Goal: Task Accomplishment & Management: Use online tool/utility

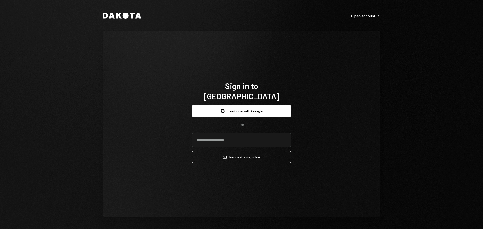
type input "**********"
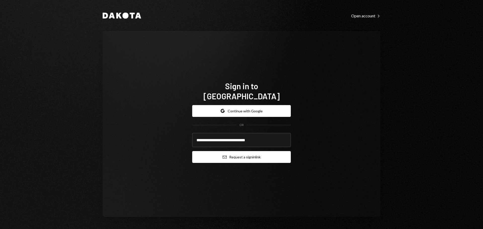
click at [234, 152] on button "Email Request a sign in link" at bounding box center [241, 157] width 99 height 12
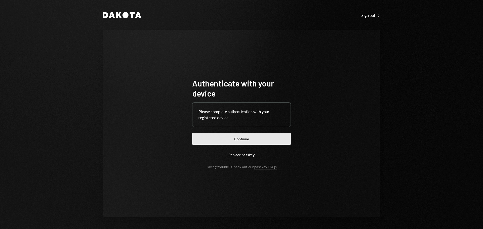
click at [261, 139] on button "Continue" at bounding box center [241, 139] width 99 height 12
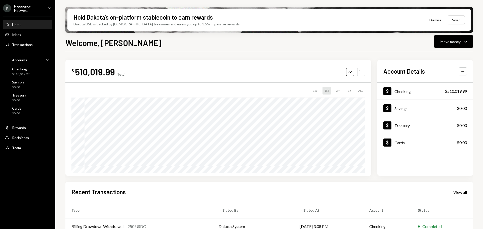
click at [26, 10] on div "Frequency Networ..." at bounding box center [29, 8] width 30 height 9
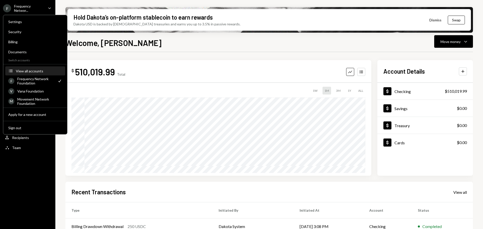
click at [31, 70] on div "View all accounts" at bounding box center [39, 71] width 46 height 4
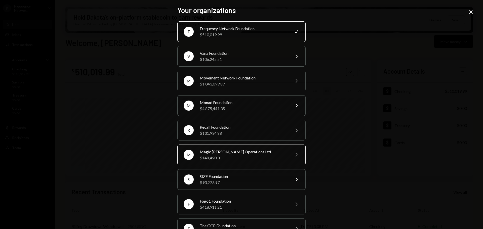
click at [242, 155] on div "Magic [PERSON_NAME] Operations Ltd." at bounding box center [244, 152] width 88 height 6
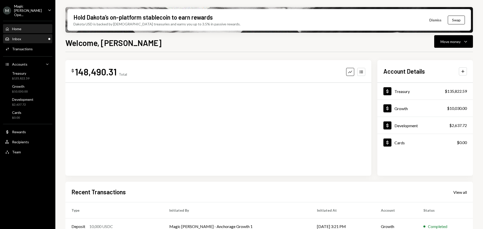
click at [19, 37] on div "Inbox" at bounding box center [16, 39] width 9 height 4
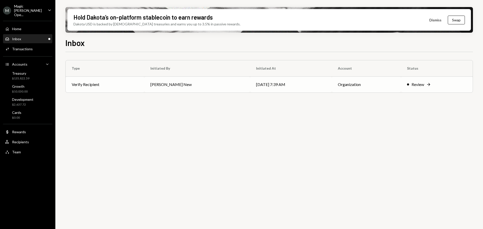
click at [181, 85] on td "[PERSON_NAME] New" at bounding box center [198, 85] width 106 height 16
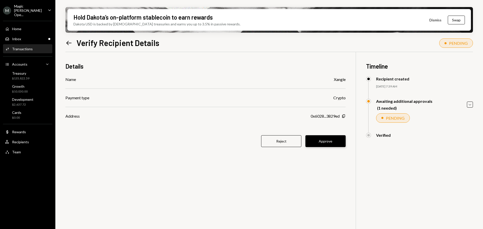
click at [321, 141] on button "Approve" at bounding box center [326, 141] width 40 height 12
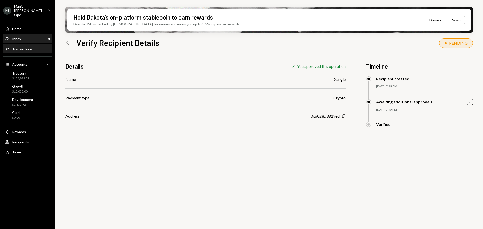
click at [21, 37] on div "Inbox" at bounding box center [16, 39] width 9 height 4
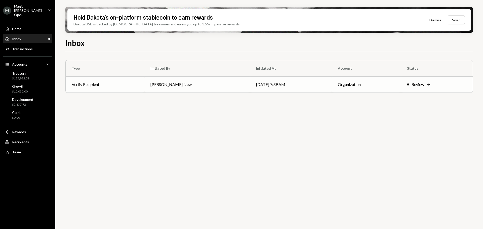
click at [203, 83] on td "[PERSON_NAME] New" at bounding box center [198, 85] width 106 height 16
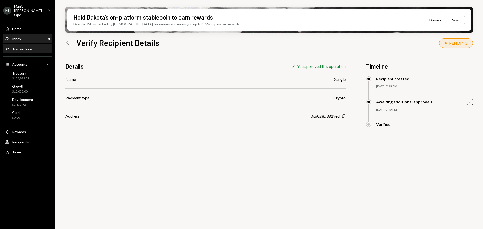
click at [27, 37] on div "Inbox Inbox" at bounding box center [27, 39] width 45 height 5
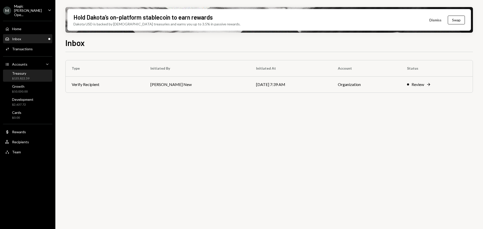
click at [22, 77] on div "$135,822.59" at bounding box center [20, 79] width 17 height 4
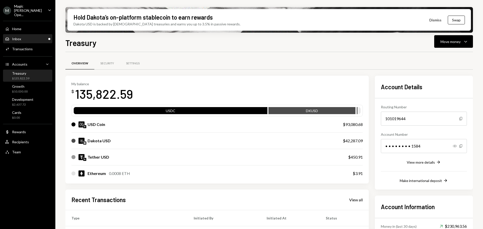
click at [20, 37] on div "Inbox" at bounding box center [16, 39] width 9 height 4
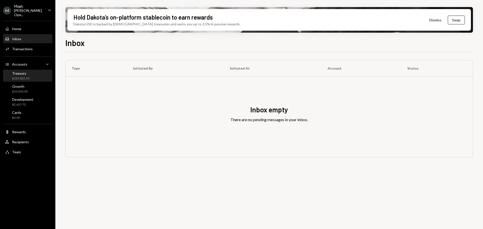
click at [22, 77] on div "$135,822.59" at bounding box center [20, 79] width 17 height 4
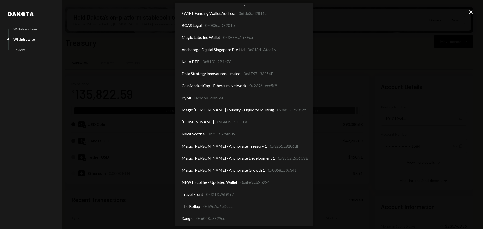
scroll to position [15, 0]
select select "**********"
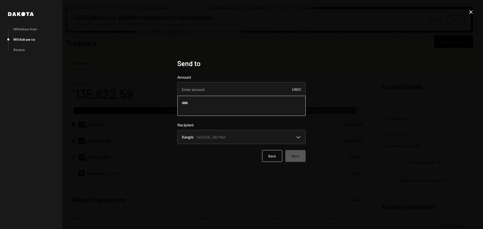
click at [210, 107] on textarea at bounding box center [241, 106] width 128 height 20
type textarea "**********"
click at [198, 87] on input "Amount" at bounding box center [241, 89] width 128 height 14
type input "10"
click at [300, 155] on button "Next" at bounding box center [295, 156] width 20 height 12
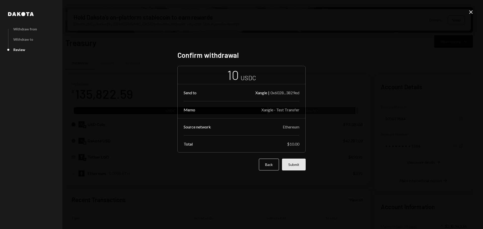
click at [297, 166] on button "Submit" at bounding box center [294, 165] width 24 height 12
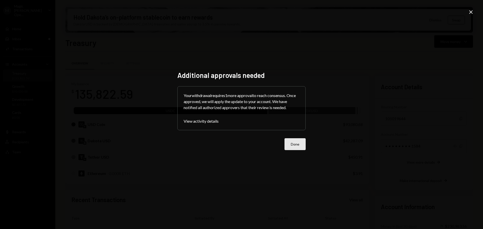
click at [294, 147] on button "Done" at bounding box center [295, 144] width 21 height 12
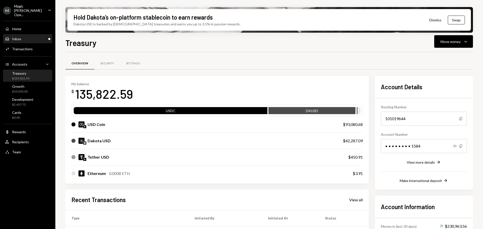
click at [29, 37] on div "Inbox Inbox" at bounding box center [27, 39] width 45 height 5
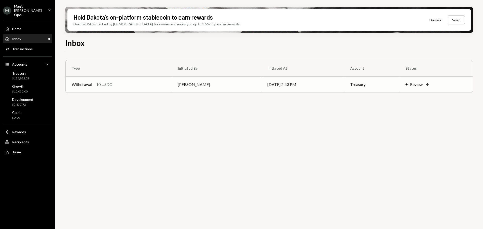
click at [147, 84] on div "Withdrawal 10 USDC" at bounding box center [119, 85] width 94 height 6
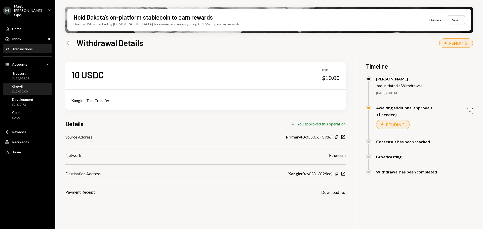
click at [21, 84] on div "Growth" at bounding box center [20, 86] width 16 height 4
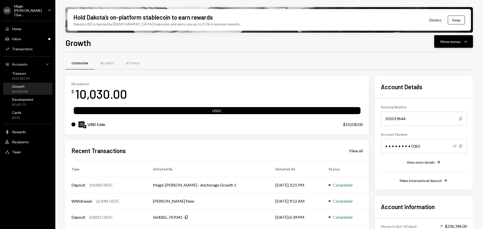
click at [452, 43] on div "Move money" at bounding box center [451, 41] width 20 height 5
click at [441, 56] on div "Send" at bounding box center [450, 56] width 37 height 5
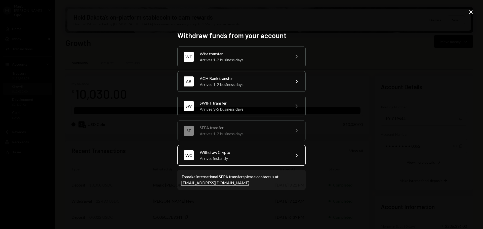
click at [241, 157] on div "Arrives instantly" at bounding box center [244, 159] width 88 height 6
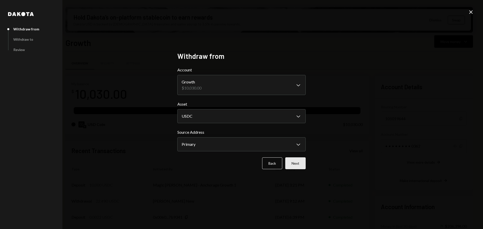
click at [298, 164] on button "Next" at bounding box center [295, 164] width 20 height 12
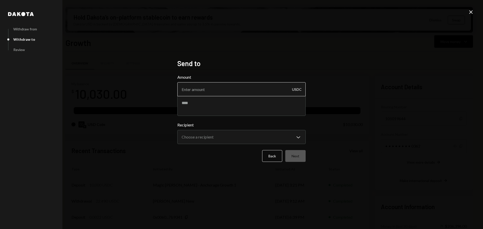
click at [213, 92] on input "Amount" at bounding box center [241, 89] width 128 height 14
type input "10"
click at [227, 144] on body "M Magic [PERSON_NAME] Ope... Caret Down Home Home Inbox Inbox Activities Transa…" at bounding box center [241, 114] width 483 height 229
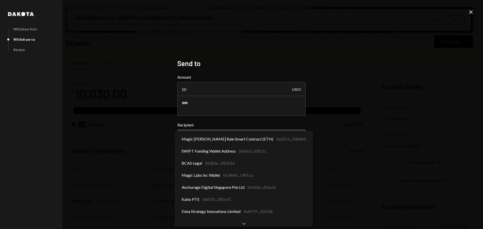
click at [221, 137] on body "M Magic [PERSON_NAME] Ope... Caret Down Home Home Inbox Inbox Activities Transa…" at bounding box center [241, 114] width 483 height 229
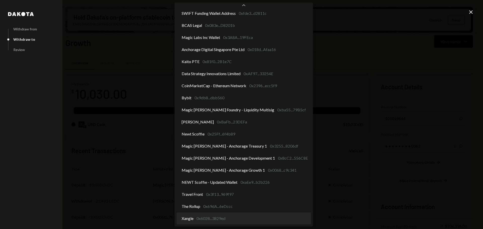
scroll to position [15, 0]
select select "**********"
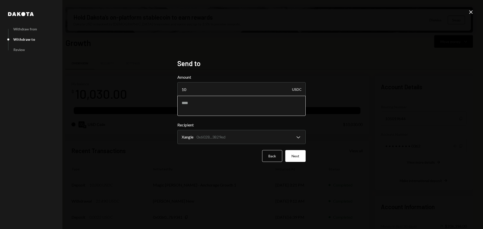
click at [212, 113] on textarea at bounding box center [241, 106] width 128 height 20
type textarea "**********"
click at [299, 157] on button "Next" at bounding box center [295, 156] width 20 height 12
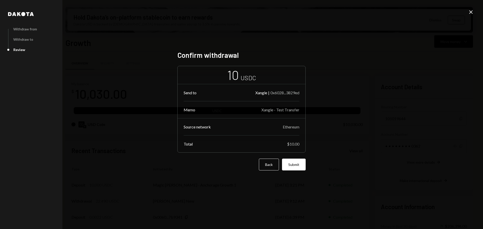
click at [297, 165] on button "Submit" at bounding box center [294, 165] width 24 height 12
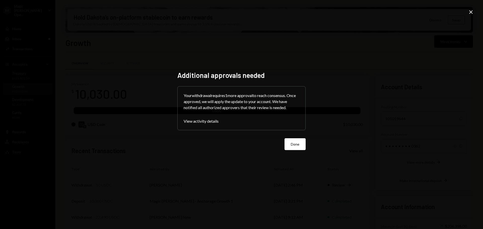
click at [286, 142] on button "Done" at bounding box center [295, 144] width 21 height 12
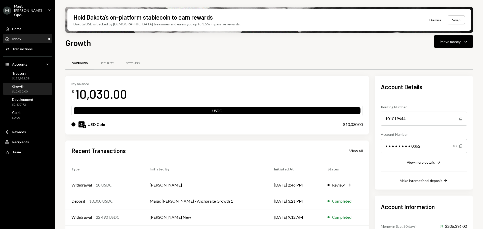
click at [28, 37] on div "Inbox Inbox" at bounding box center [27, 39] width 45 height 5
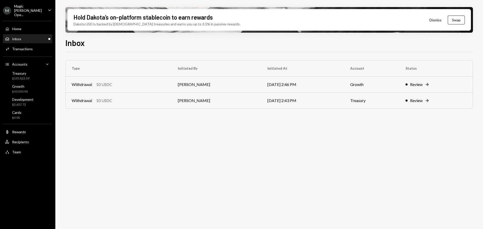
click at [25, 37] on div "Inbox Inbox" at bounding box center [27, 39] width 45 height 5
click at [20, 72] on div "Treasury $135,822.59" at bounding box center [20, 76] width 17 height 10
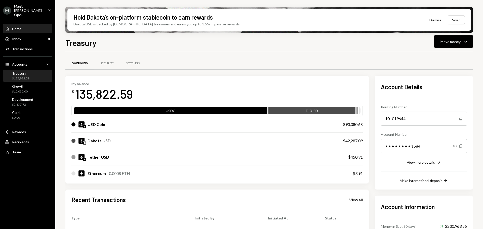
click at [27, 27] on div "Home Home" at bounding box center [27, 29] width 45 height 5
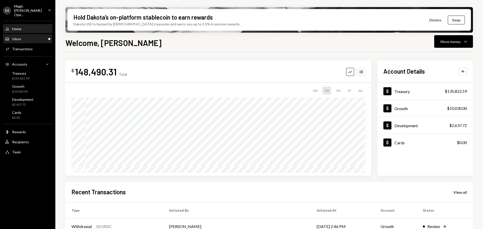
click at [25, 37] on div "Inbox Inbox" at bounding box center [27, 39] width 45 height 5
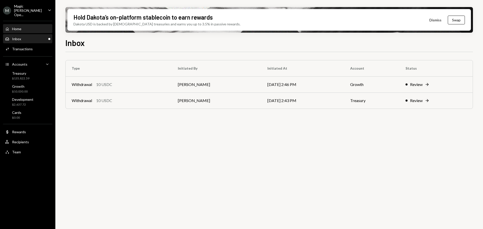
click at [31, 27] on div "Home Home" at bounding box center [27, 29] width 45 height 5
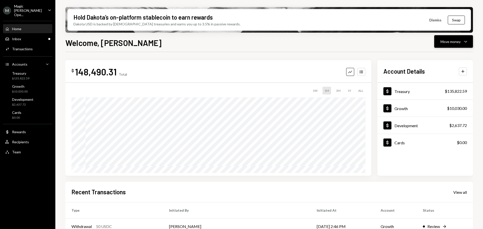
click at [453, 45] on button "Move money Caret Down" at bounding box center [454, 41] width 39 height 13
click at [441, 92] on div "Swap stablecoins" at bounding box center [450, 94] width 37 height 5
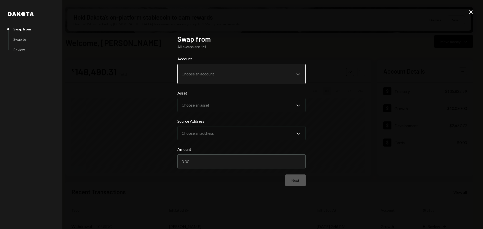
click at [220, 75] on body "M Magic Newton Ope... Caret Down Home Home Inbox Inbox Activities Transactions …" at bounding box center [241, 114] width 483 height 229
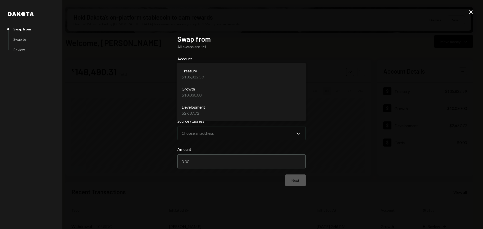
select select "**********"
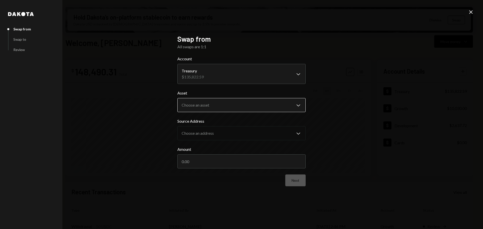
drag, startPoint x: 217, startPoint y: 94, endPoint x: 214, endPoint y: 102, distance: 8.4
click at [217, 94] on label "Asset" at bounding box center [241, 93] width 128 height 6
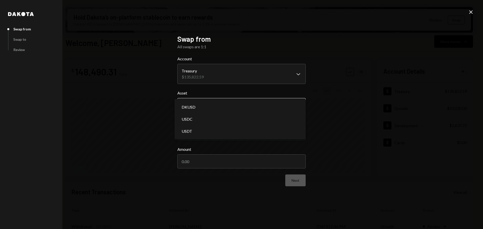
click at [214, 103] on body "M Magic Newton Ope... Caret Down Home Home Inbox Inbox Activities Transactions …" at bounding box center [241, 114] width 483 height 229
select select "*****"
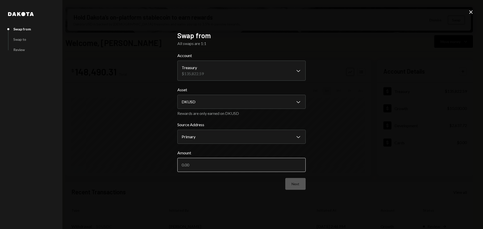
click at [252, 169] on input "Amount" at bounding box center [241, 165] width 128 height 14
type input "100"
click at [292, 184] on button "Next" at bounding box center [295, 184] width 20 height 12
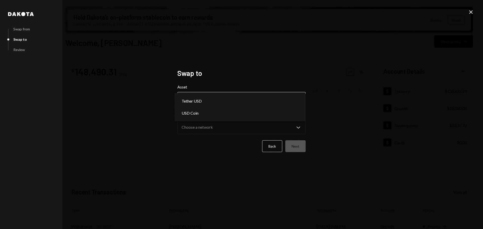
click at [206, 95] on body "M Magic Newton Ope... Caret Down Home Home Inbox Inbox Activities Transactions …" at bounding box center [241, 114] width 483 height 229
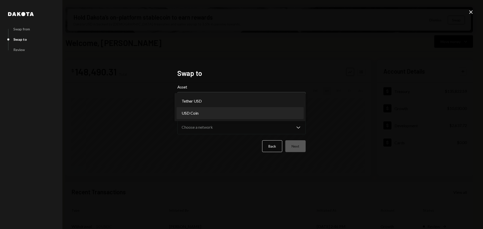
select select "****"
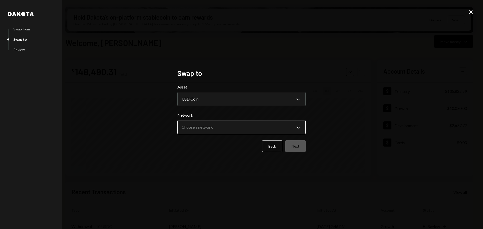
click at [208, 128] on body "M Magic Newton Ope... Caret Down Home Home Inbox Inbox Activities Transactions …" at bounding box center [241, 114] width 483 height 229
click at [470, 12] on icon "Close" at bounding box center [471, 12] width 6 height 6
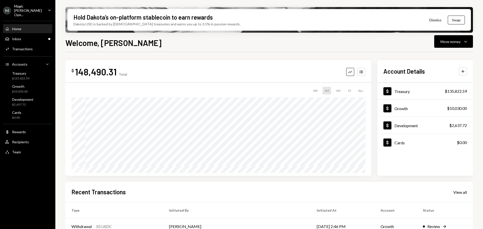
click at [32, 8] on div "Magic [PERSON_NAME] Ope..." at bounding box center [29, 10] width 30 height 13
